Goal: Information Seeking & Learning: Learn about a topic

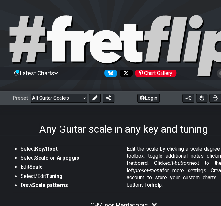
click at [55, 103] on div "Preset Welcome to #fretflip! Initial Preset Custom Preset Minor Pentatonic Majo…" at bounding box center [123, 98] width 247 height 14
click at [55, 101] on select "Welcome to #fretflip! Initial Preset Custom Preset Minor Pentatonic Major Penta…" at bounding box center [59, 98] width 57 height 9
click at [31, 94] on select "Welcome to #fretflip! Initial Preset Custom Preset Minor Pentatonic Major Penta…" at bounding box center [59, 98] width 57 height 9
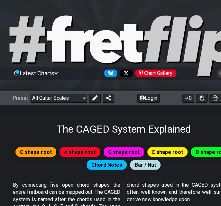
select select "/the-caged-system"
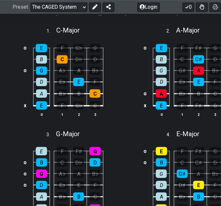
scroll to position [250, 0]
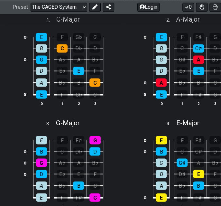
click at [79, 68] on div "E" at bounding box center [78, 71] width 11 height 8
drag, startPoint x: 61, startPoint y: 47, endPoint x: 72, endPoint y: 59, distance: 16.9
click at [61, 47] on div "C" at bounding box center [62, 48] width 11 height 8
click at [76, 69] on div "E" at bounding box center [78, 71] width 11 height 8
click at [57, 44] on div "C" at bounding box center [62, 48] width 11 height 8
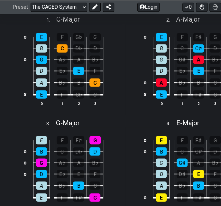
click at [24, 37] on td "o" at bounding box center [25, 36] width 8 height 11
drag, startPoint x: 24, startPoint y: 33, endPoint x: 27, endPoint y: 39, distance: 6.9
click at [24, 33] on td at bounding box center [25, 36] width 8 height 11
click at [27, 39] on td "E" at bounding box center [25, 36] width 8 height 11
